Goal: Transaction & Acquisition: Purchase product/service

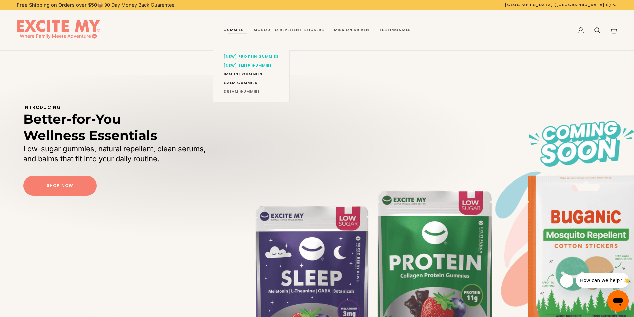
click at [255, 92] on span "DREAM Gummies" at bounding box center [251, 91] width 55 height 5
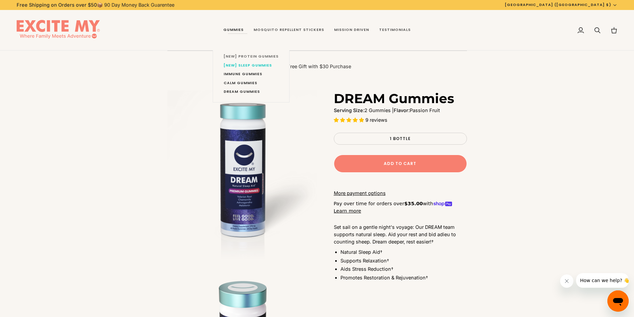
click at [254, 57] on span "[NEW] Protein Gummies" at bounding box center [251, 56] width 55 height 5
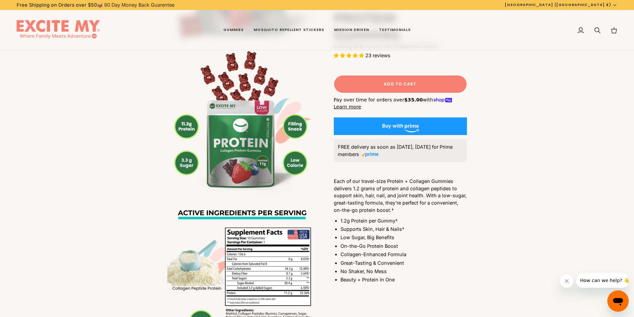
scroll to position [233, 0]
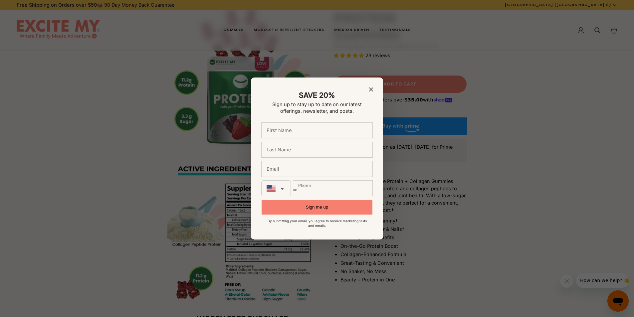
click at [377, 87] on div "SAVE 20% Sign up to stay up to date on our latest offerings, newsletter, and po…" at bounding box center [317, 159] width 132 height 162
click at [367, 85] on div "SAVE 20% Sign up to stay up to date on our latest offerings, newsletter, and po…" at bounding box center [317, 159] width 132 height 162
click at [373, 87] on span "Close modal" at bounding box center [371, 90] width 4 height 6
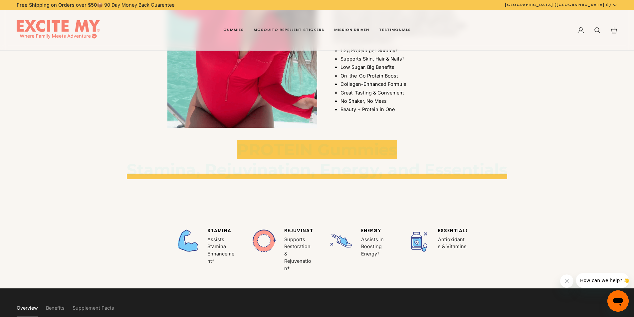
scroll to position [1431, 0]
